Goal: Navigation & Orientation: Find specific page/section

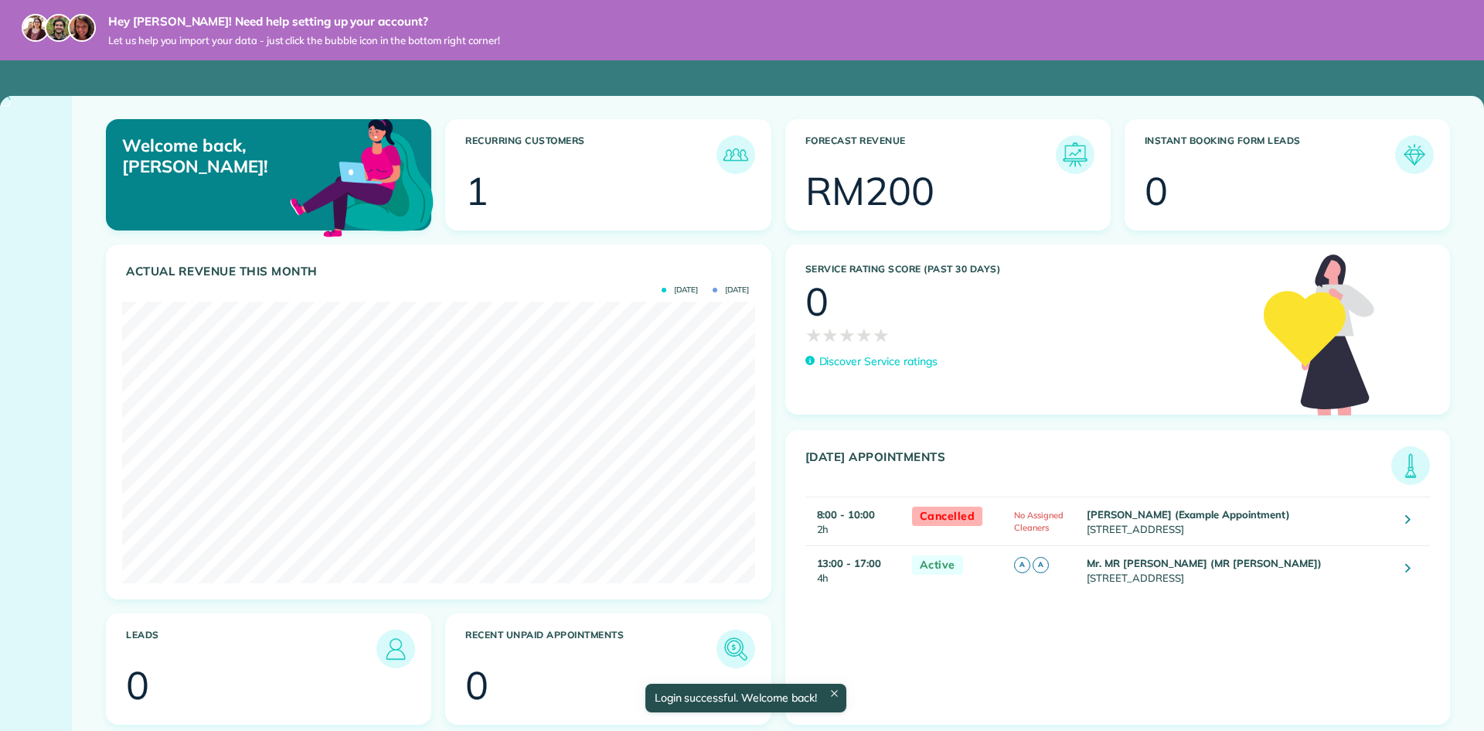
scroll to position [281, 632]
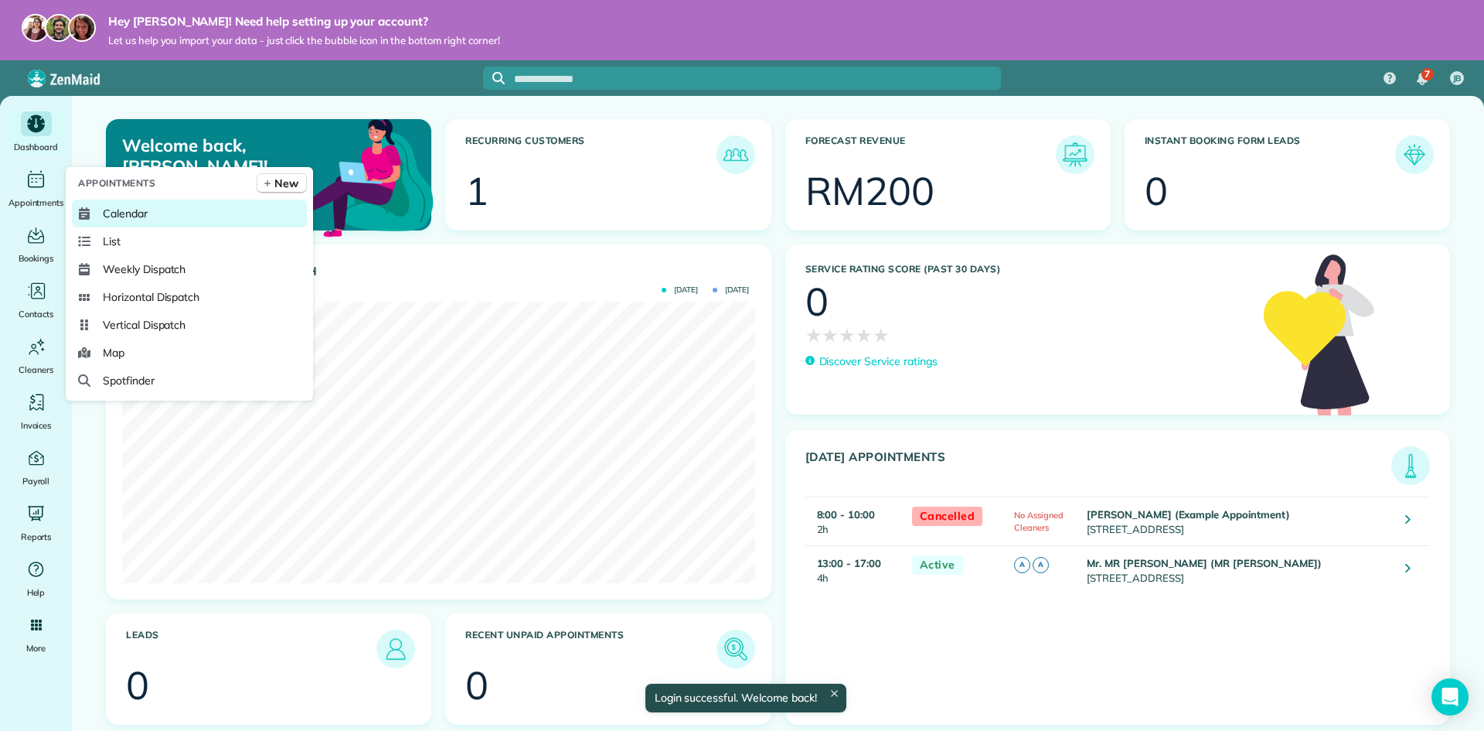
click at [111, 209] on span "Calendar" at bounding box center [125, 213] width 45 height 15
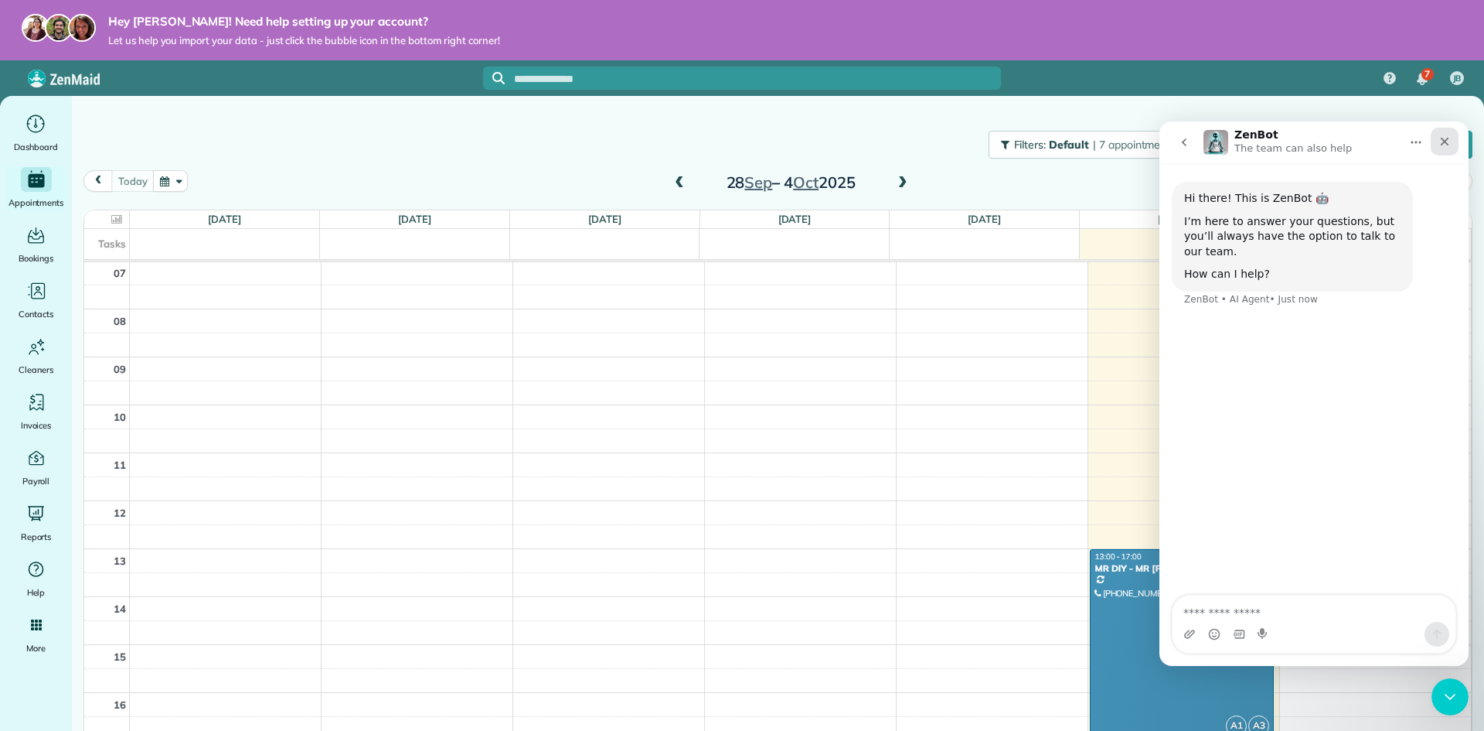
click at [1450, 145] on icon "Close" at bounding box center [1445, 141] width 12 height 12
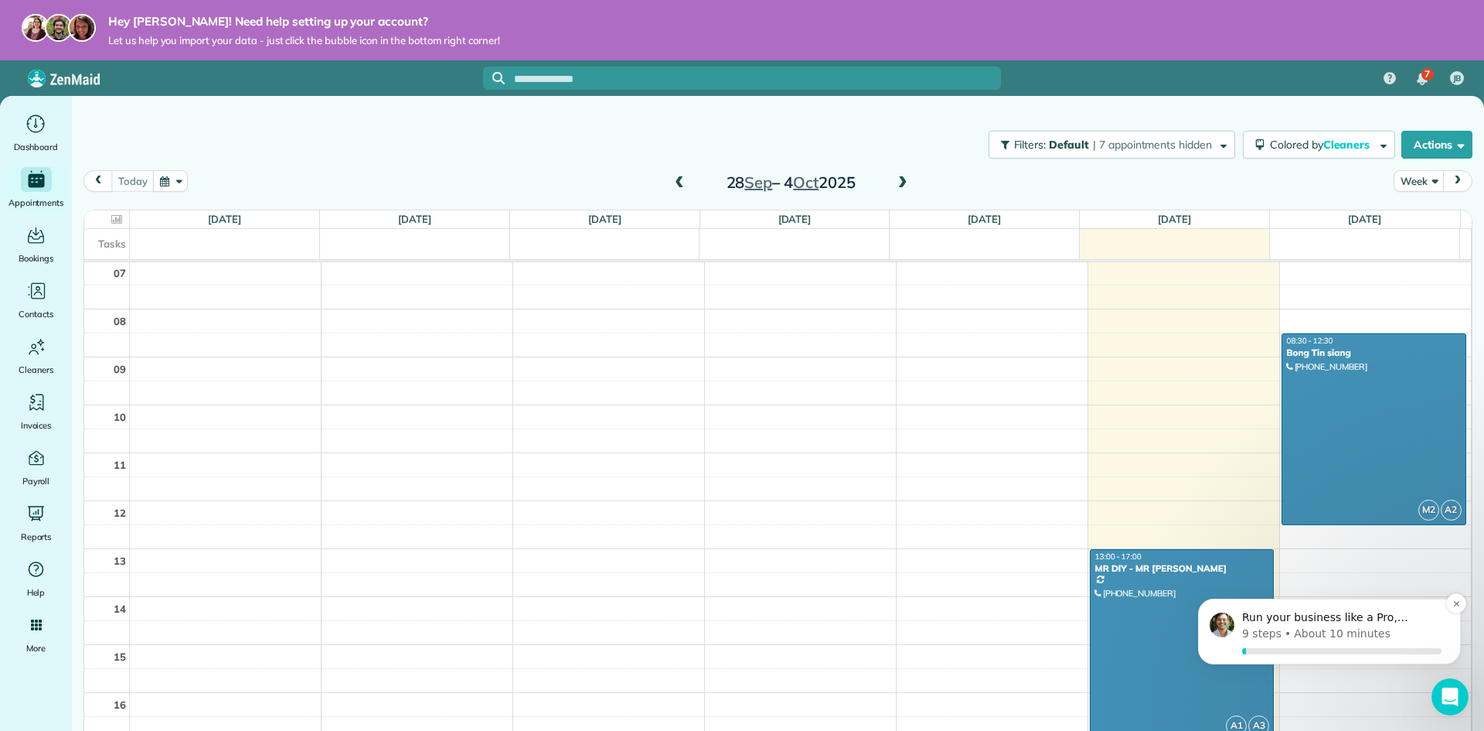
click at [1362, 610] on div "Run your business like a Pro, Jason" at bounding box center [1342, 618] width 204 height 20
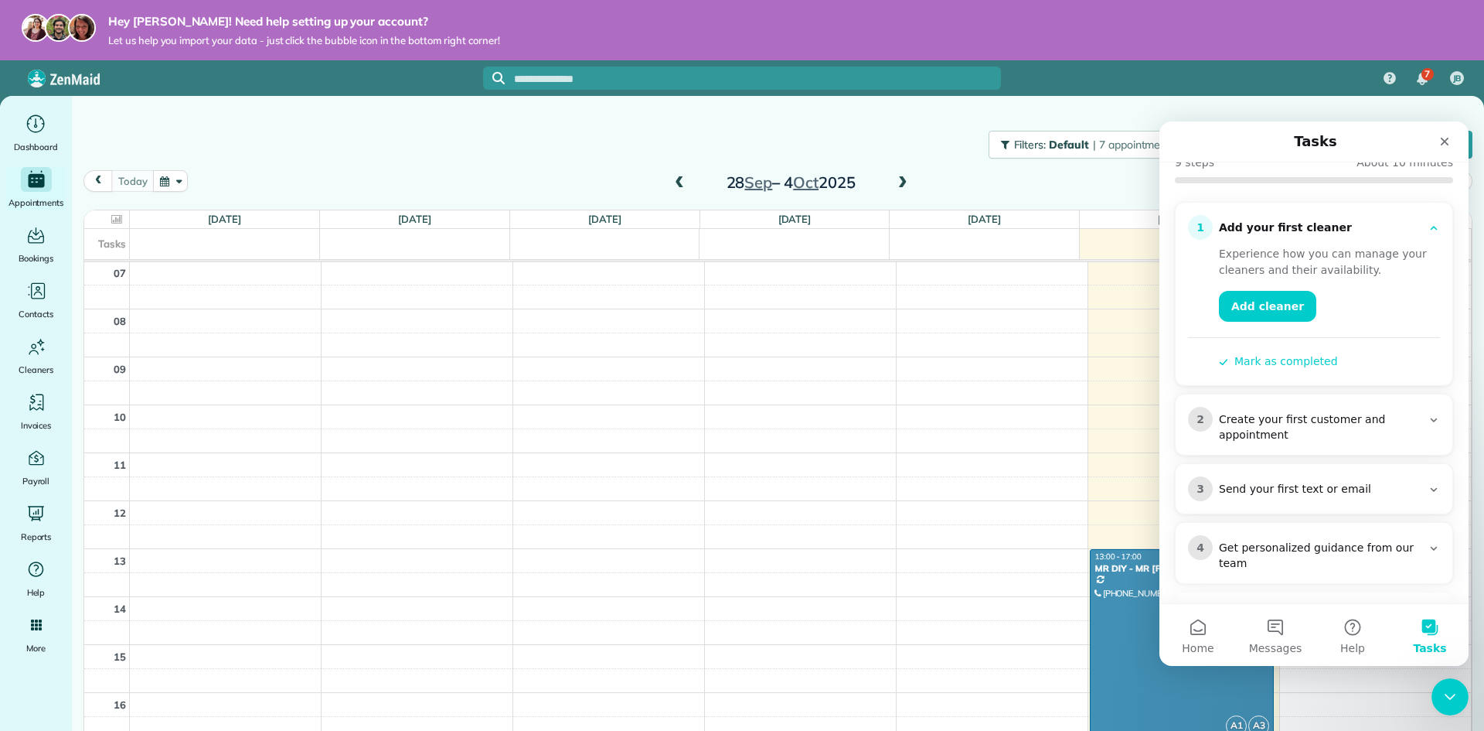
scroll to position [155, 0]
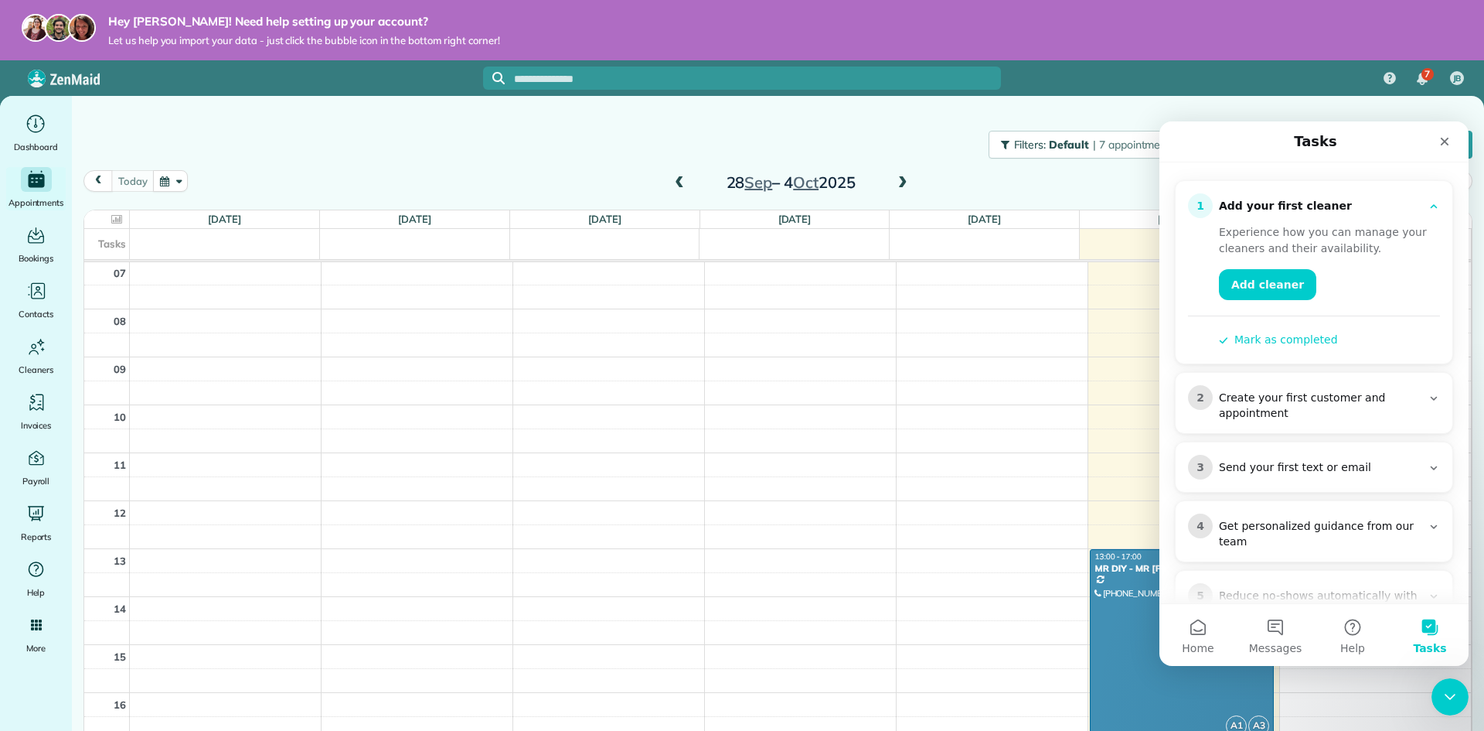
click at [1292, 415] on div "Create your first customer and appointment" at bounding box center [1320, 405] width 203 height 31
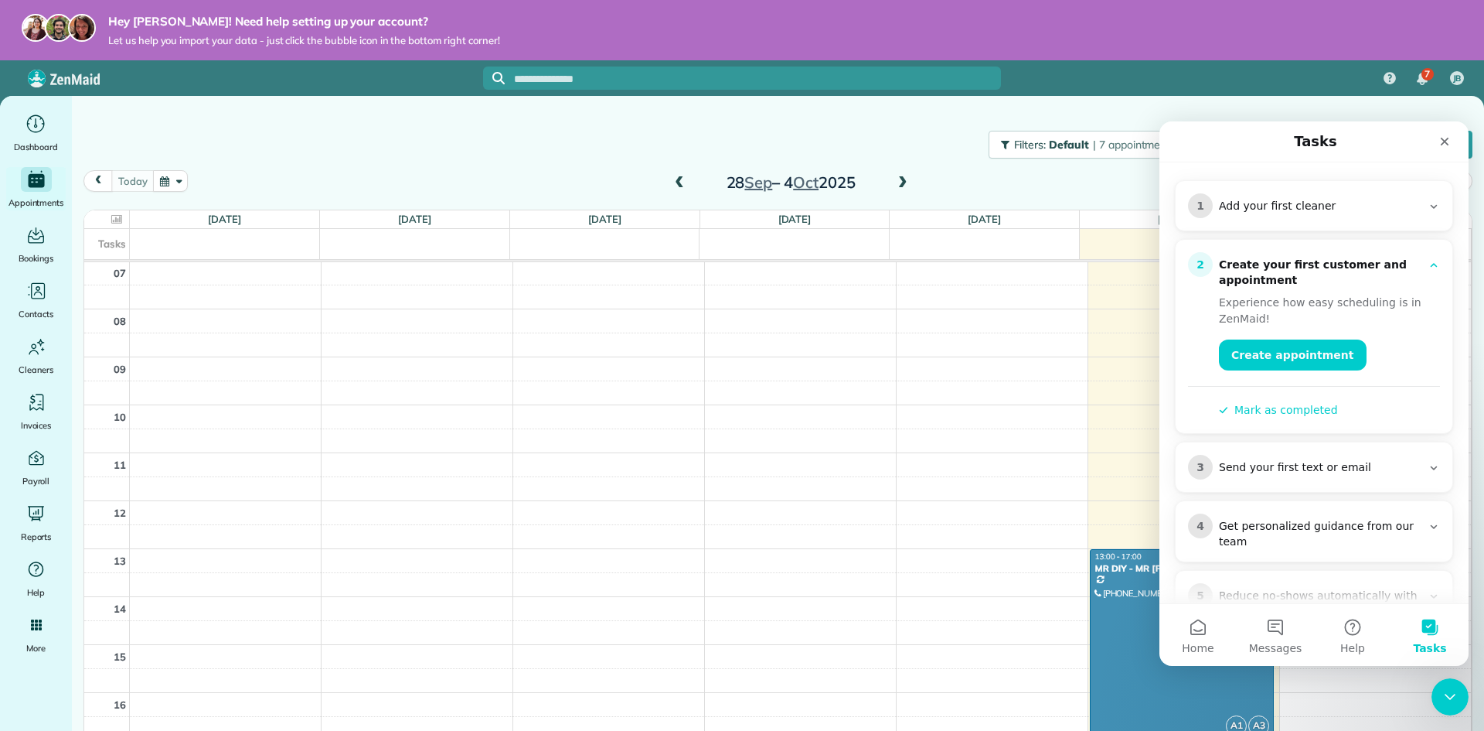
click at [1428, 268] on icon "Intercom messenger" at bounding box center [1434, 265] width 12 height 12
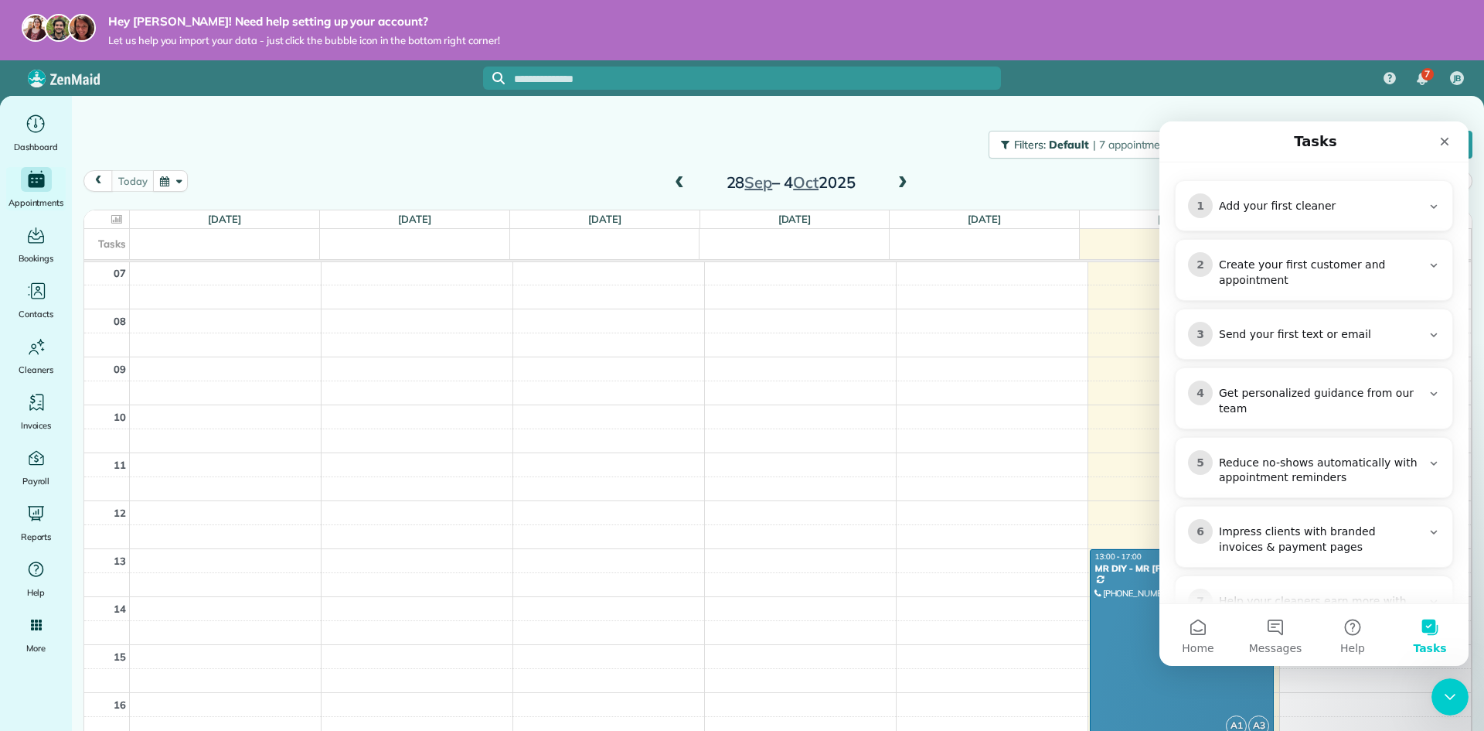
click at [1355, 332] on div "Send your first text or email" at bounding box center [1320, 334] width 203 height 15
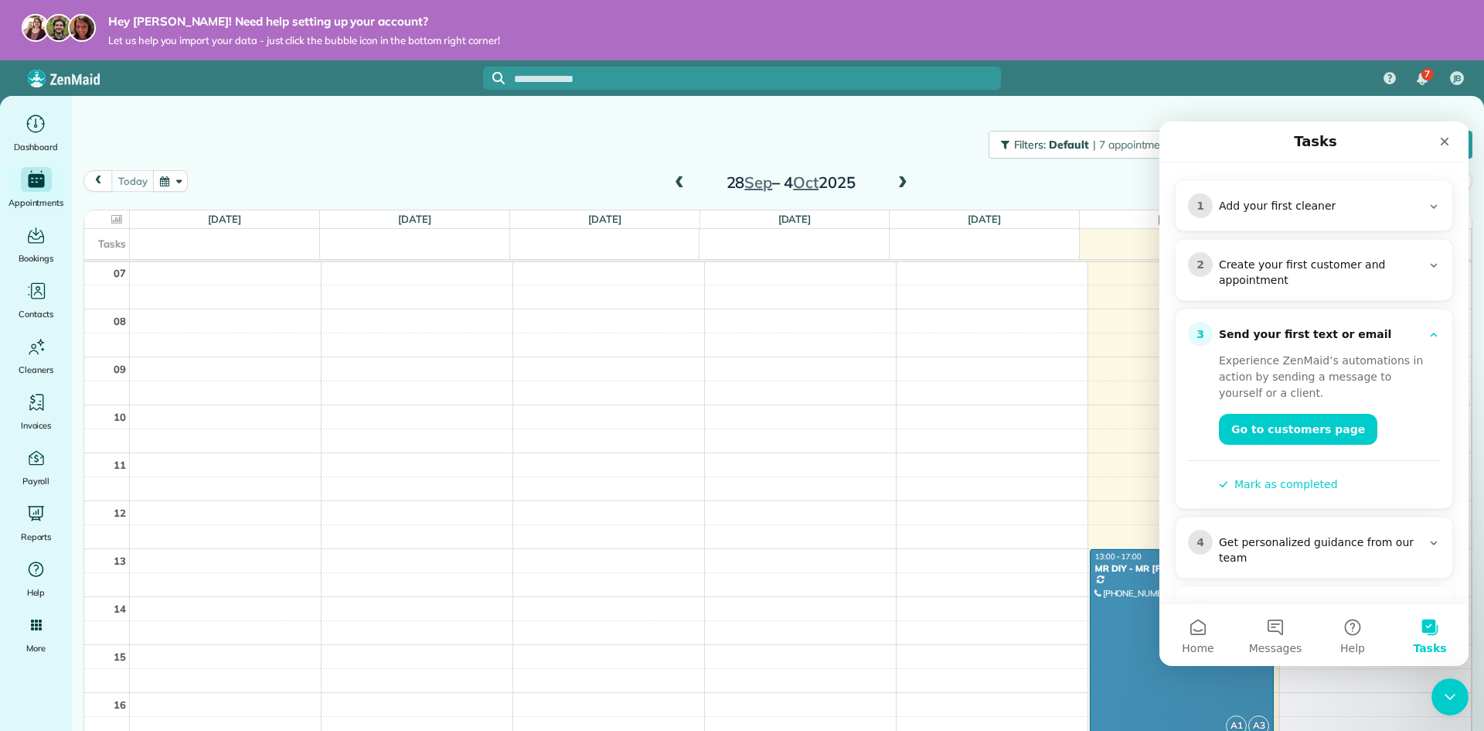
click at [1355, 332] on div "Send your first text or email" at bounding box center [1320, 334] width 203 height 15
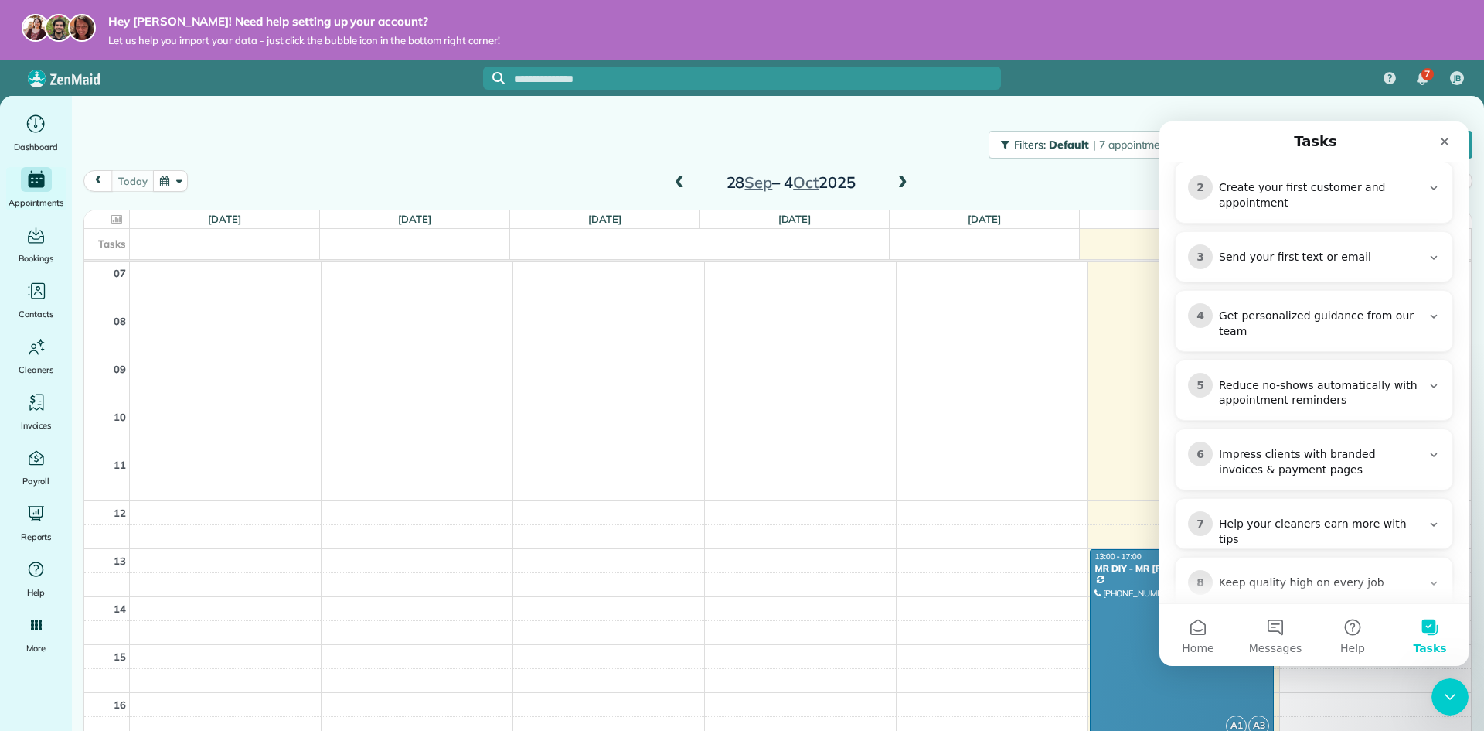
scroll to position [329, 0]
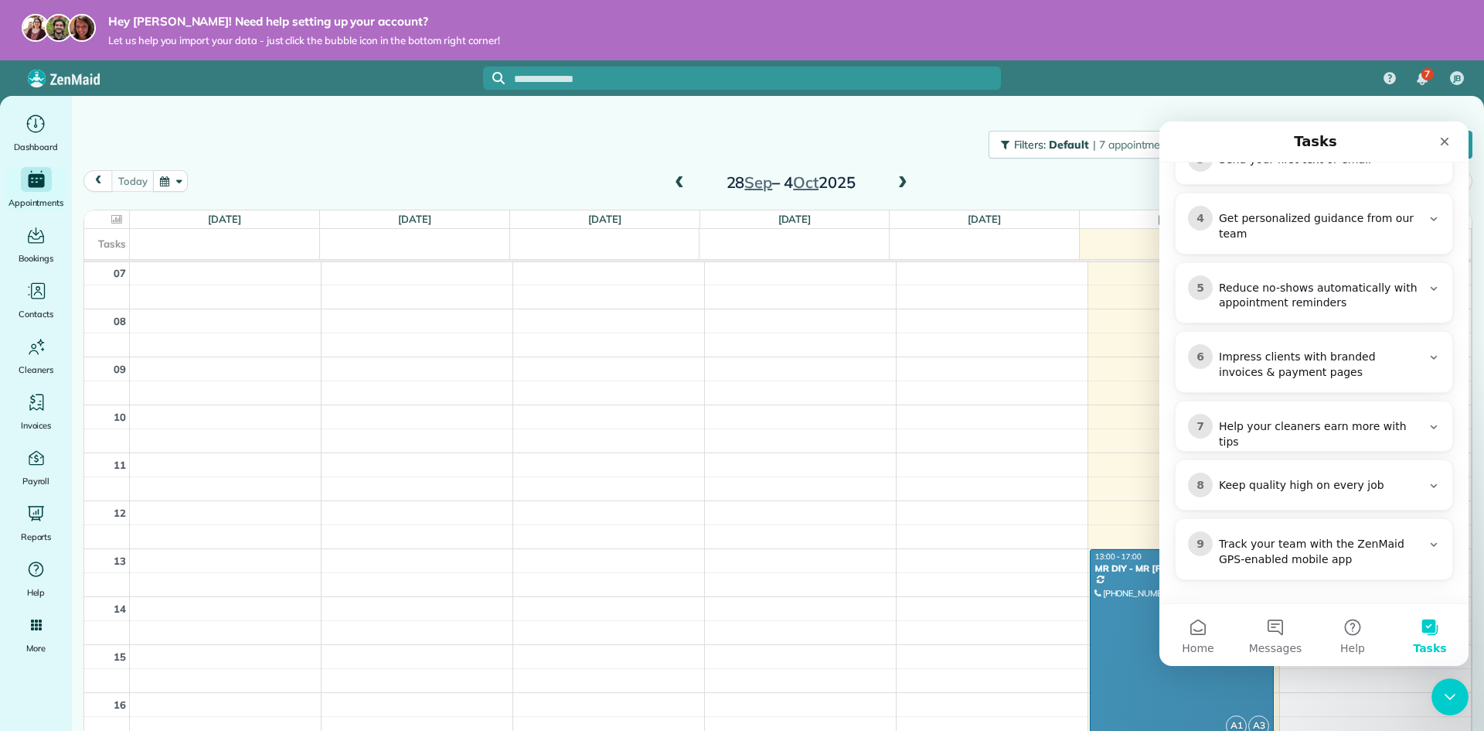
click at [814, 119] on div "Filters: Default | 7 appointments hidden Colored by Cleaners Color by Cleaner C…" at bounding box center [778, 144] width 1412 height 51
